Goal: Information Seeking & Learning: Learn about a topic

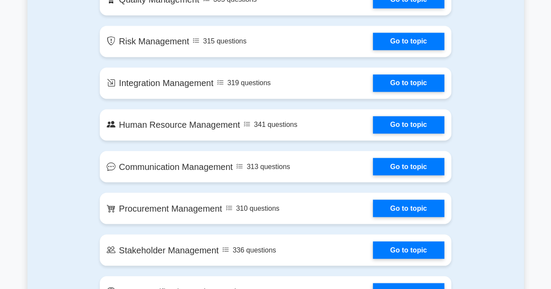
scroll to position [407, 0]
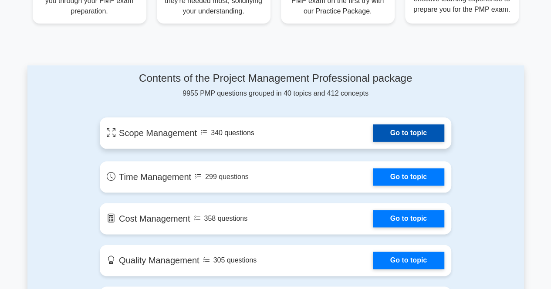
click at [411, 132] on link "Go to topic" at bounding box center [408, 132] width 71 height 17
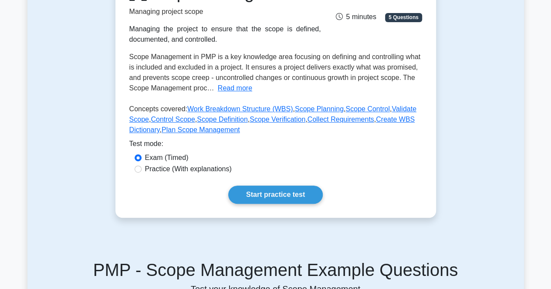
scroll to position [131, 0]
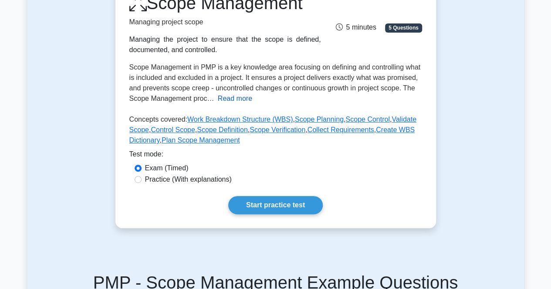
click at [225, 101] on button "Read more" at bounding box center [235, 99] width 34 height 10
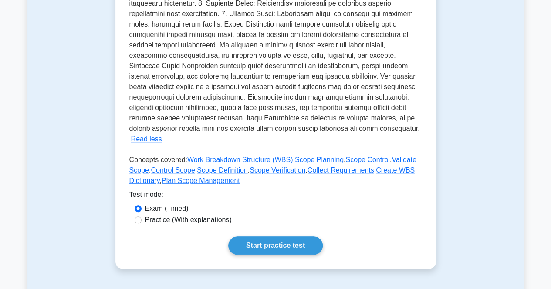
scroll to position [305, 0]
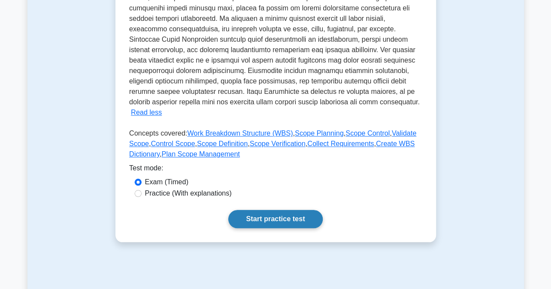
click at [285, 210] on link "Start practice test" at bounding box center [275, 219] width 94 height 18
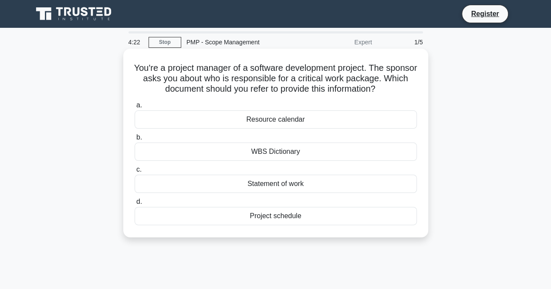
click at [218, 182] on div "Statement of work" at bounding box center [276, 184] width 282 height 18
click at [135, 173] on input "c. Statement of work" at bounding box center [135, 170] width 0 height 6
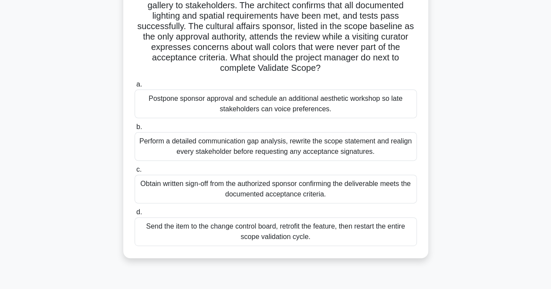
scroll to position [87, 0]
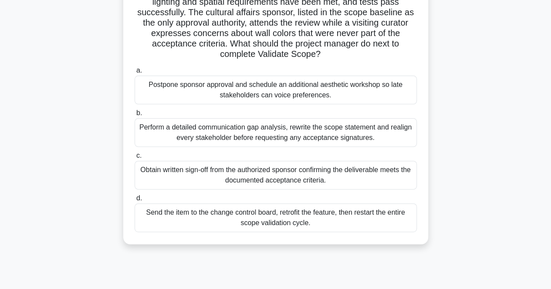
click at [380, 132] on div "Perform a detailed communication gap analysis, rewrite the scope statement and …" at bounding box center [276, 132] width 282 height 29
click at [135, 116] on input "b. Perform a detailed communication gap analysis, rewrite the scope statement a…" at bounding box center [135, 114] width 0 height 6
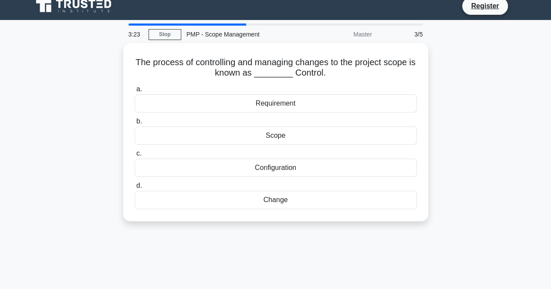
scroll to position [0, 0]
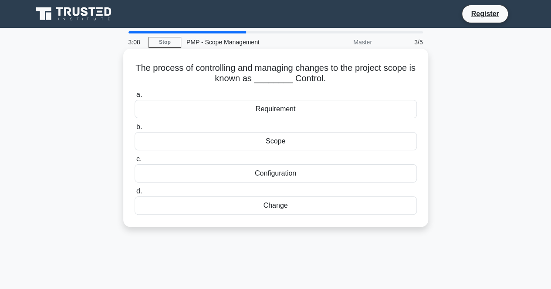
click at [329, 133] on div "Scope" at bounding box center [276, 141] width 282 height 18
click at [135, 130] on input "b. Scope" at bounding box center [135, 127] width 0 height 6
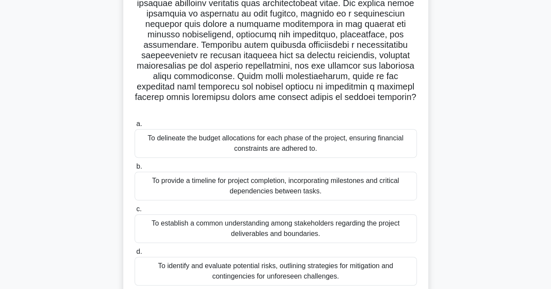
scroll to position [131, 0]
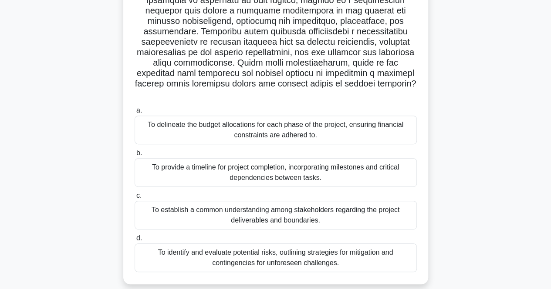
click at [299, 205] on div "To establish a common understanding among stakeholders regarding the project de…" at bounding box center [276, 215] width 282 height 29
click at [135, 199] on input "c. To establish a common understanding among stakeholders regarding the project…" at bounding box center [135, 196] width 0 height 6
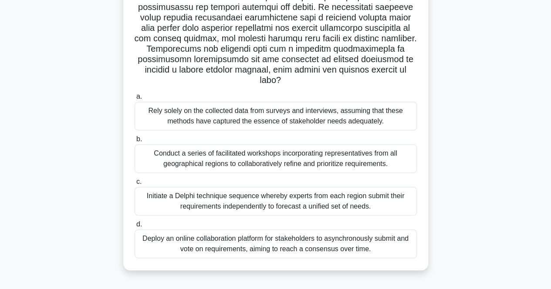
scroll to position [174, 0]
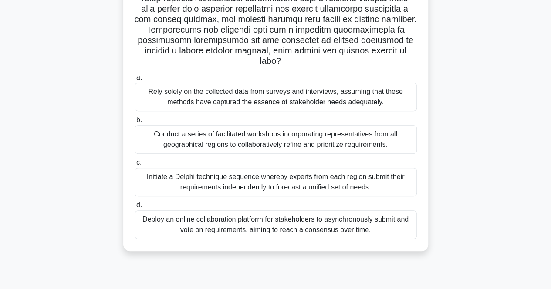
click at [269, 189] on div "Initiate a Delphi technique sequence whereby experts from each region submit th…" at bounding box center [276, 182] width 282 height 29
click at [135, 166] on input "c. Initiate a Delphi technique sequence whereby experts from each region submit…" at bounding box center [135, 163] width 0 height 6
